Goal: Find specific page/section: Find specific page/section

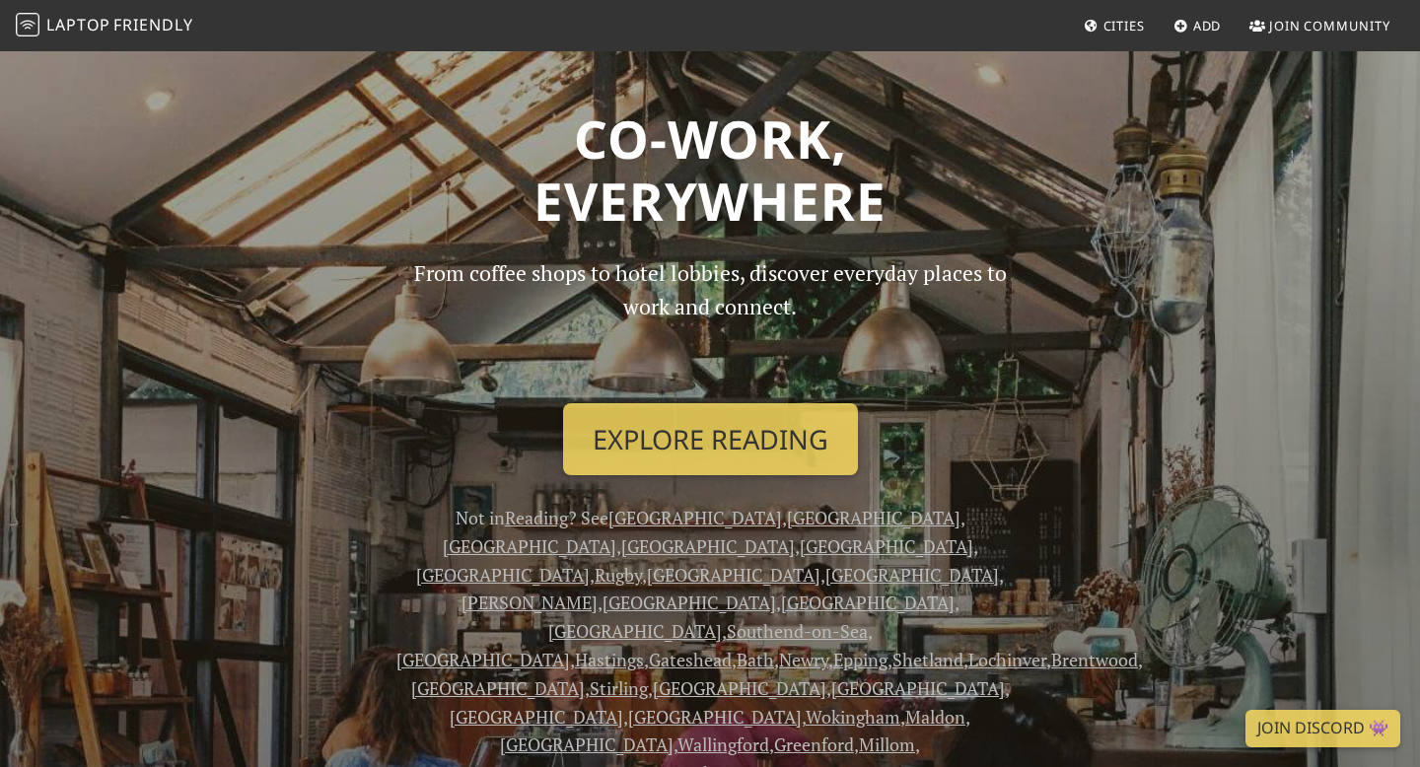
scroll to position [45, 0]
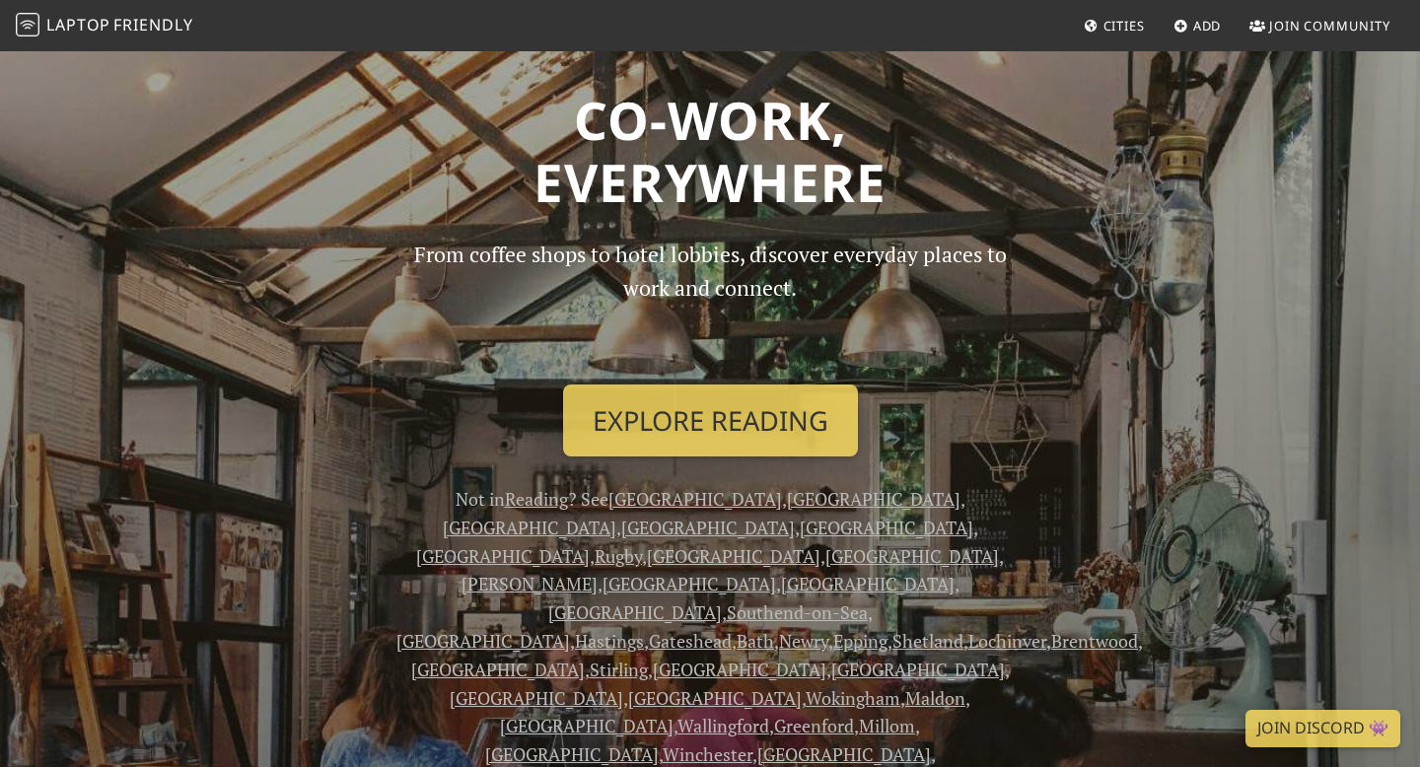
click at [1110, 19] on span "Cities" at bounding box center [1124, 26] width 41 height 18
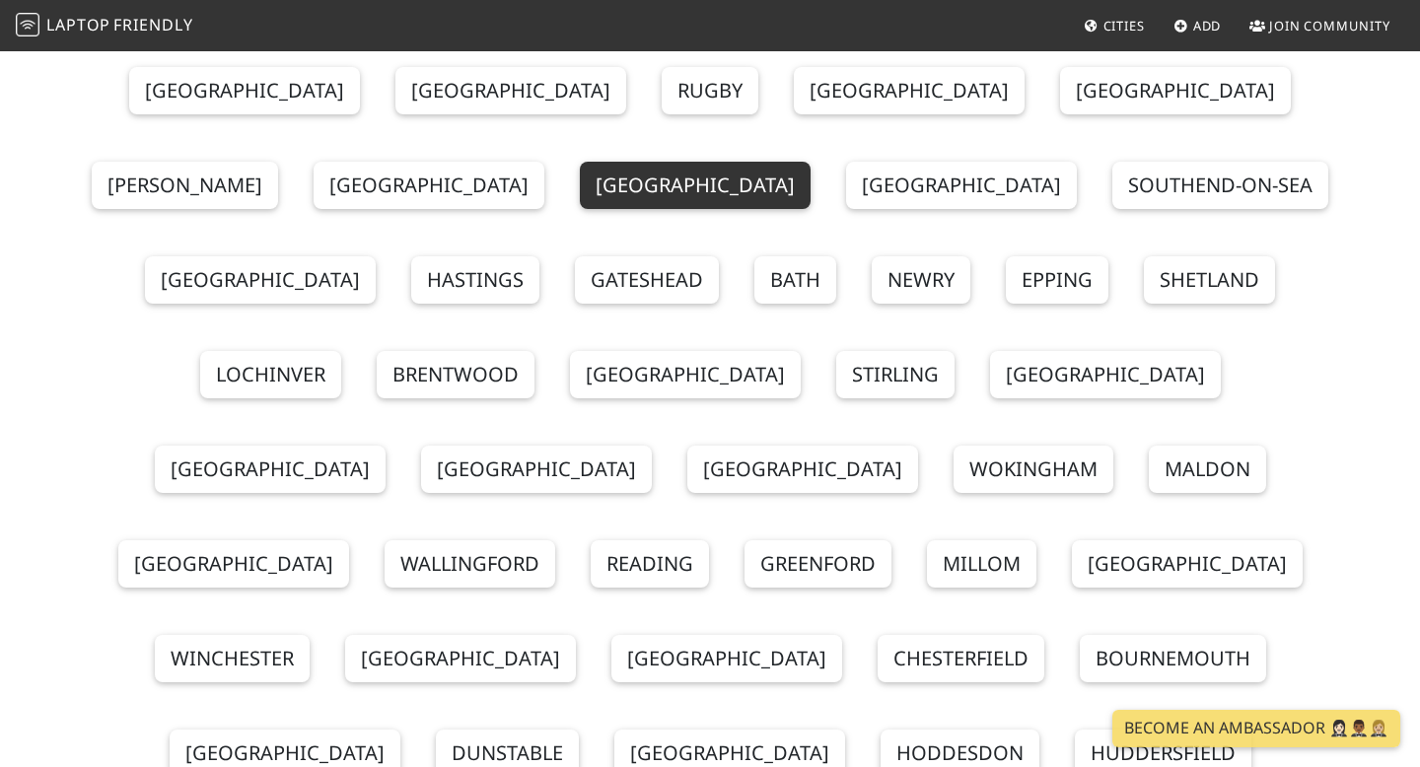
scroll to position [325, 0]
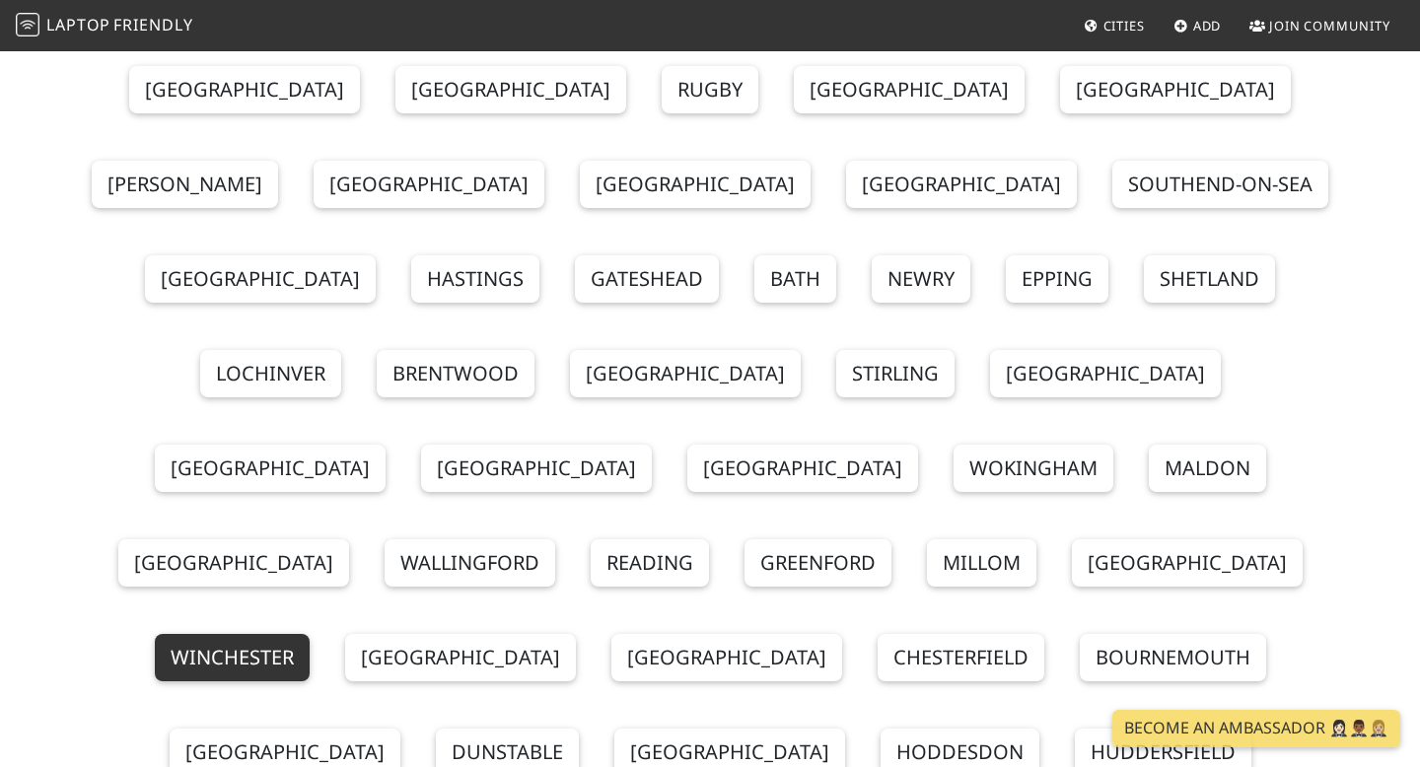
click at [310, 634] on link "Winchester" at bounding box center [232, 657] width 155 height 47
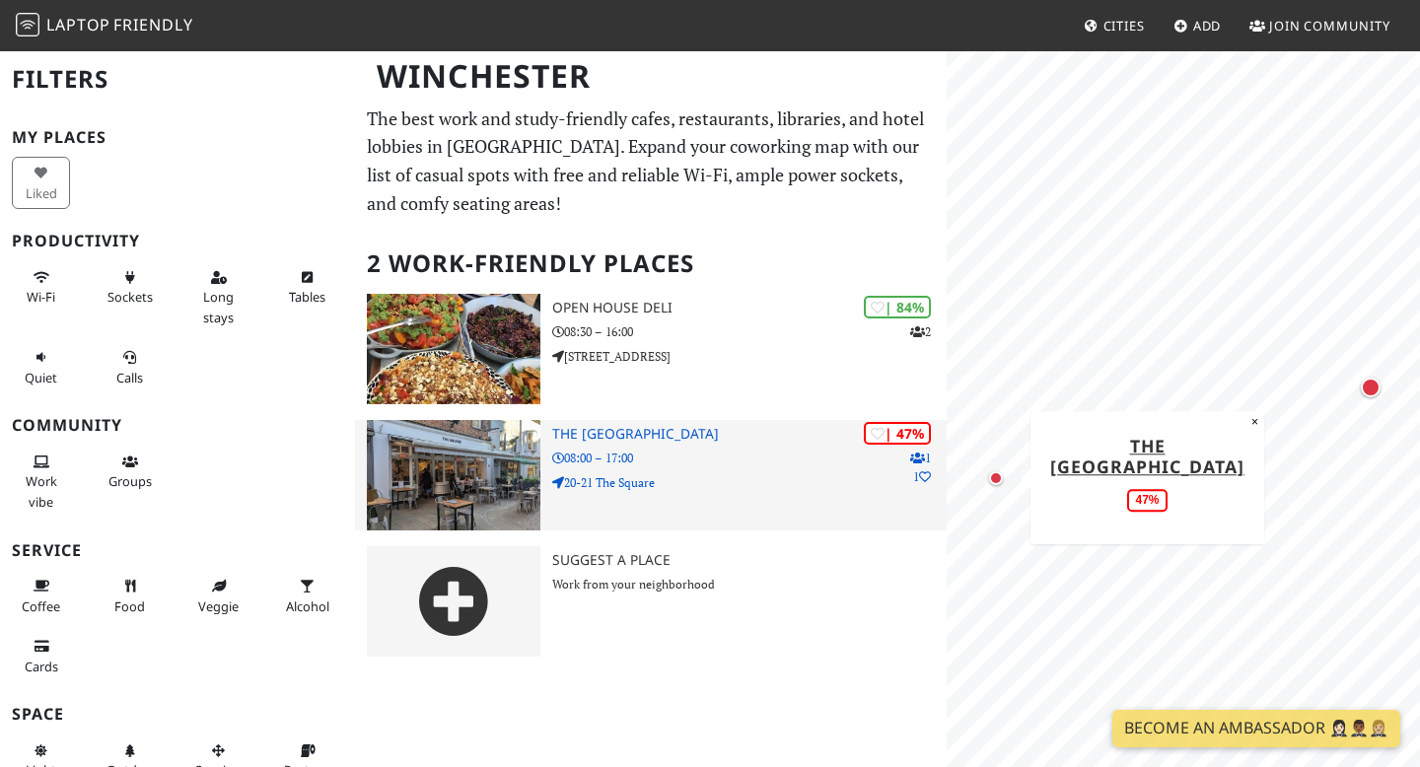
click at [477, 472] on img at bounding box center [454, 475] width 174 height 110
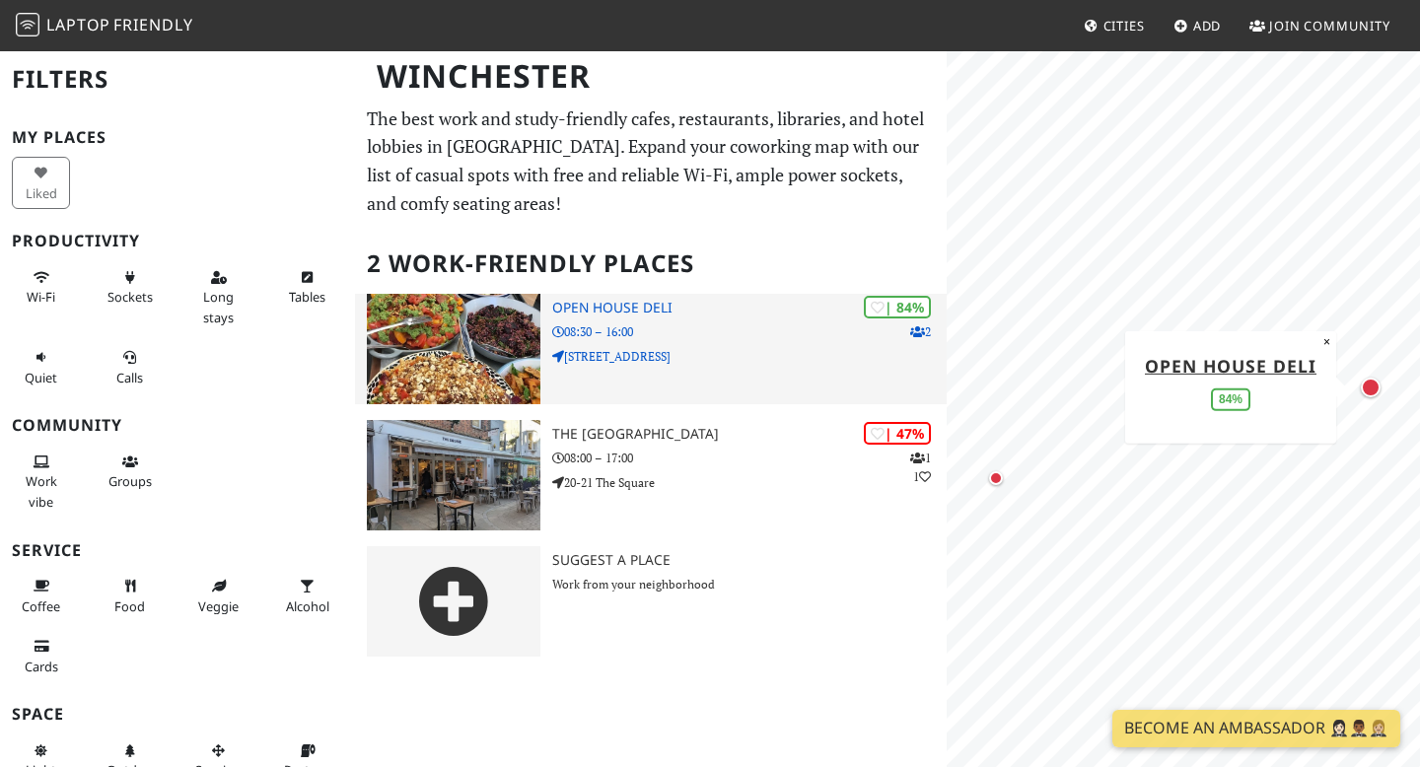
click at [485, 370] on img at bounding box center [454, 349] width 174 height 110
